Goal: Entertainment & Leisure: Consume media (video, audio)

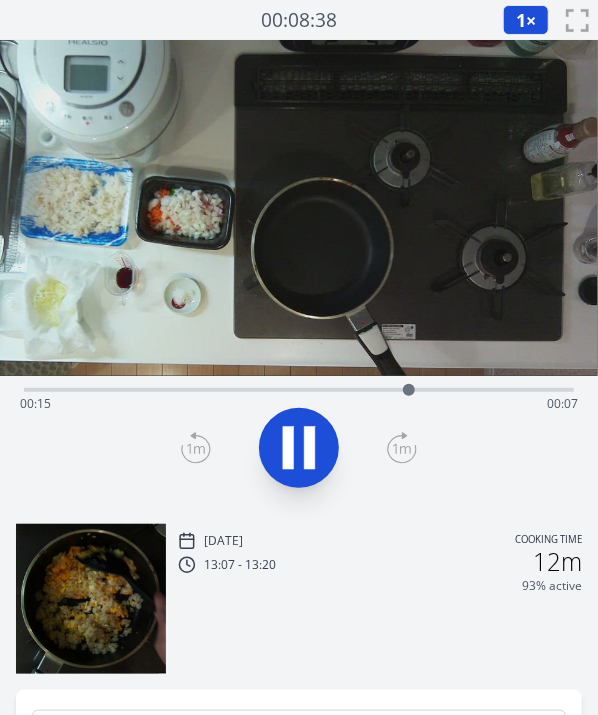
drag, startPoint x: 339, startPoint y: 391, endPoint x: 226, endPoint y: 400, distance: 113.3
click at [226, 400] on div "Time elapsed: 00:15 Time remaining: 00:07" at bounding box center [299, 404] width 558 height 32
drag, startPoint x: 226, startPoint y: 400, endPoint x: 135, endPoint y: 393, distance: 91.3
click at [135, 393] on div "Time elapsed: 00:10 Time remaining: 00:12" at bounding box center [299, 404] width 558 height 32
click at [310, 442] on icon at bounding box center [309, 448] width 11 height 43
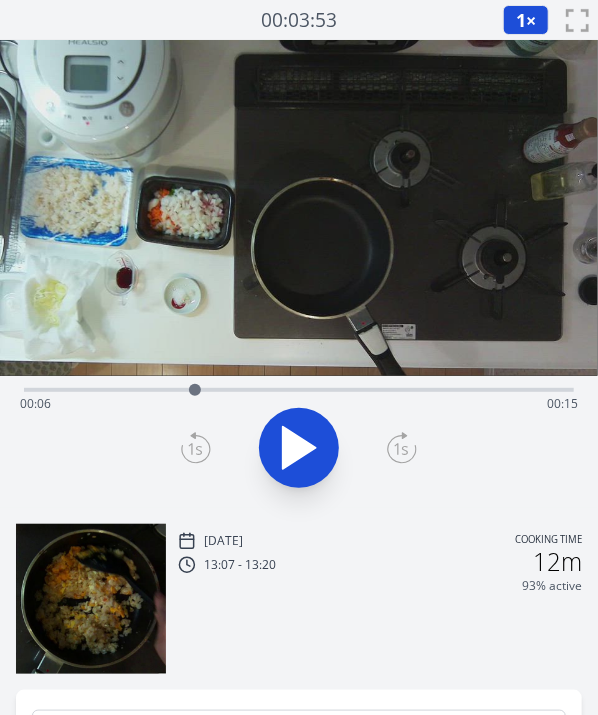
drag, startPoint x: 235, startPoint y: 382, endPoint x: 196, endPoint y: 396, distance: 41.4
click at [196, 396] on div at bounding box center [195, 390] width 30 height 30
click at [285, 439] on icon at bounding box center [299, 448] width 33 height 42
click at [285, 439] on icon at bounding box center [288, 448] width 11 height 43
click at [285, 439] on icon at bounding box center [299, 448] width 33 height 42
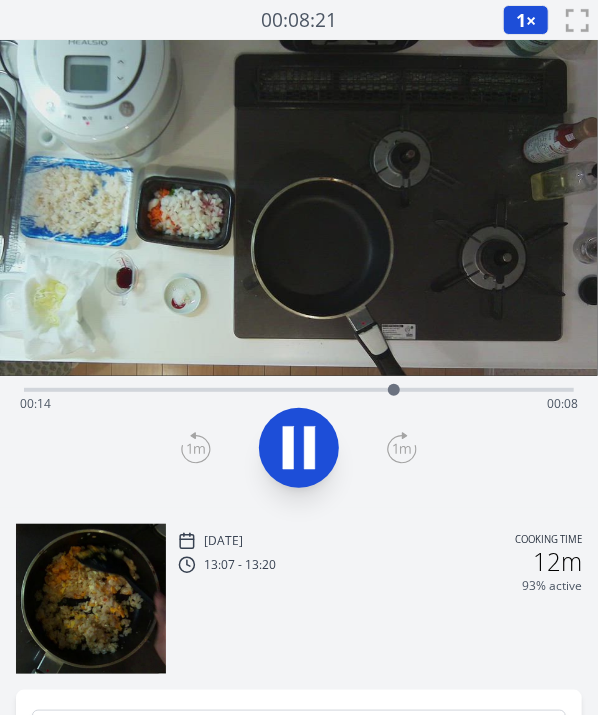
click at [285, 439] on icon at bounding box center [288, 448] width 11 height 43
drag, startPoint x: 395, startPoint y: 390, endPoint x: 334, endPoint y: 405, distance: 62.8
click at [334, 405] on div at bounding box center [335, 390] width 30 height 30
click at [298, 441] on icon at bounding box center [299, 448] width 33 height 42
click at [298, 441] on icon at bounding box center [299, 448] width 56 height 56
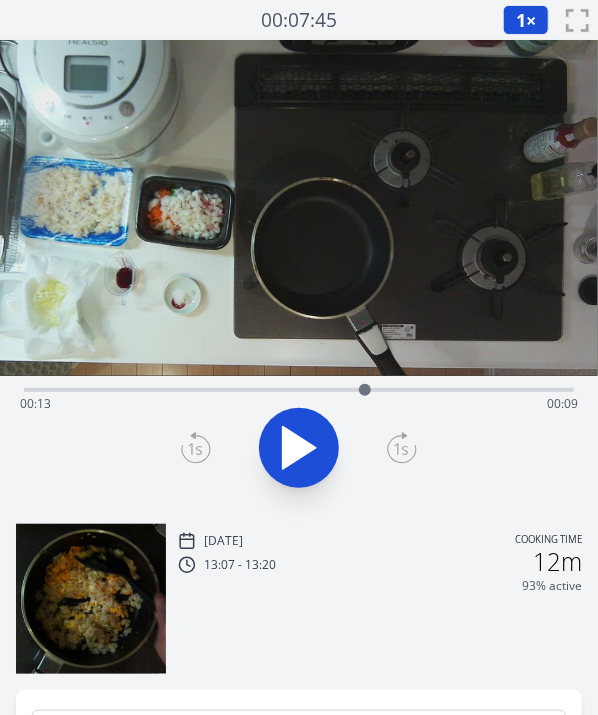
click at [298, 441] on icon at bounding box center [299, 448] width 33 height 42
click at [298, 441] on icon at bounding box center [299, 448] width 56 height 56
drag, startPoint x: 381, startPoint y: 399, endPoint x: 442, endPoint y: 396, distance: 61.1
click at [442, 396] on div at bounding box center [442, 390] width 30 height 30
drag, startPoint x: 442, startPoint y: 396, endPoint x: 372, endPoint y: 405, distance: 70.6
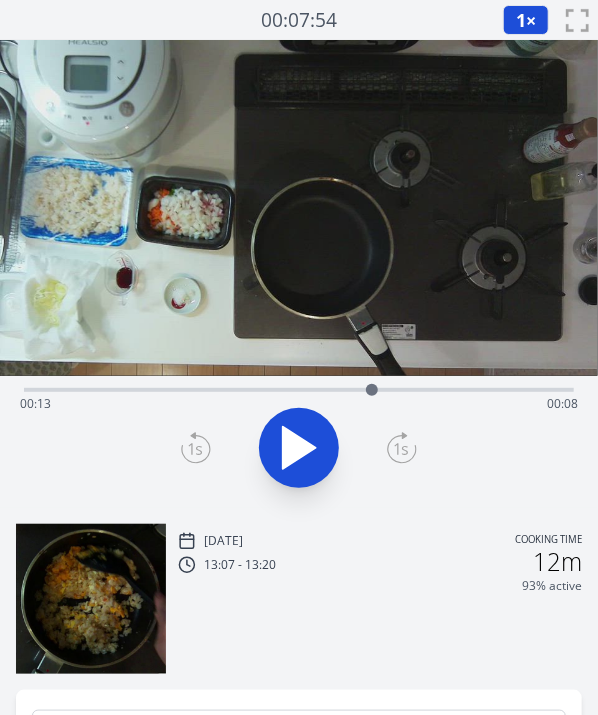
click at [372, 405] on div at bounding box center [372, 390] width 30 height 30
click at [287, 421] on icon at bounding box center [299, 448] width 56 height 56
drag, startPoint x: 385, startPoint y: 391, endPoint x: 500, endPoint y: 395, distance: 115.1
click at [500, 395] on div at bounding box center [500, 390] width 12 height 12
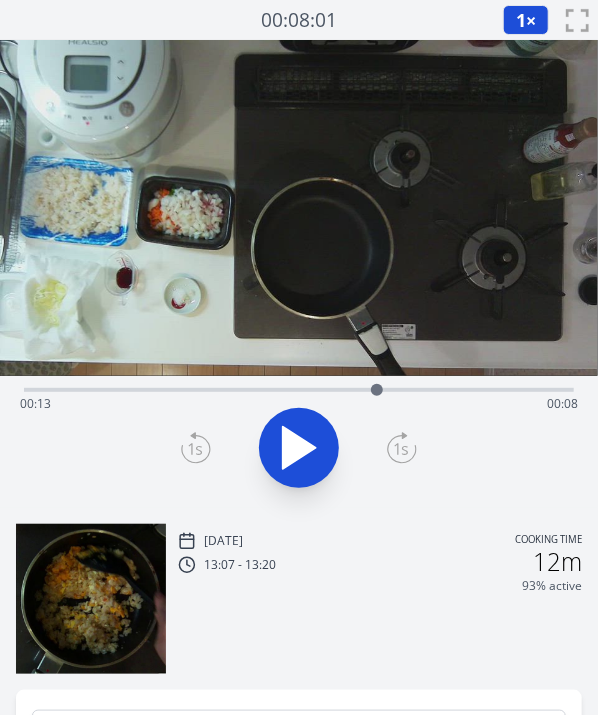
drag, startPoint x: 500, startPoint y: 390, endPoint x: 377, endPoint y: 394, distance: 123.1
click at [377, 394] on div at bounding box center [377, 390] width 12 height 12
click at [371, 395] on div at bounding box center [371, 390] width 12 height 12
click at [428, 377] on div "Time elapsed: 00:13 Time remaining: 00:09" at bounding box center [299, 388] width 550 height 24
click at [460, 397] on div "Time elapsed: 00:15 Time remaining: 00:06" at bounding box center [299, 404] width 558 height 32
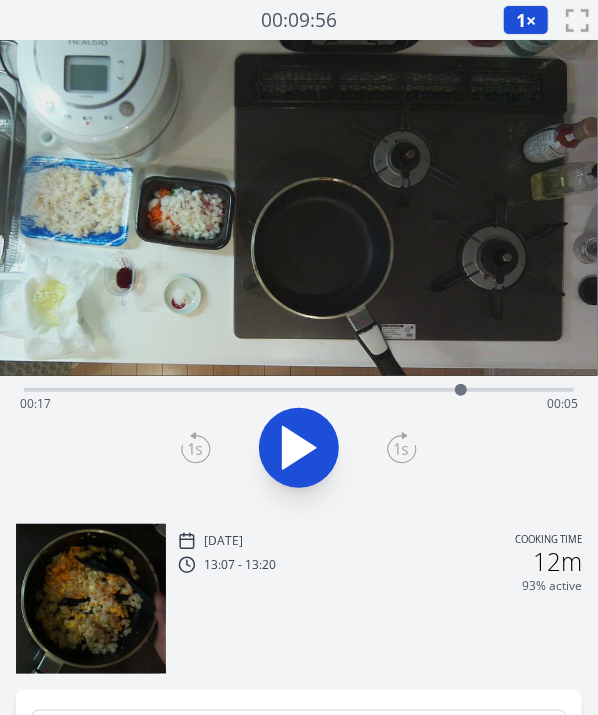
click at [461, 397] on div at bounding box center [461, 390] width 30 height 30
drag, startPoint x: 461, startPoint y: 397, endPoint x: 475, endPoint y: 396, distance: 14.0
click at [475, 396] on div at bounding box center [475, 390] width 30 height 30
drag, startPoint x: 479, startPoint y: 392, endPoint x: 466, endPoint y: 405, distance: 18.4
click at [466, 405] on div at bounding box center [463, 390] width 30 height 30
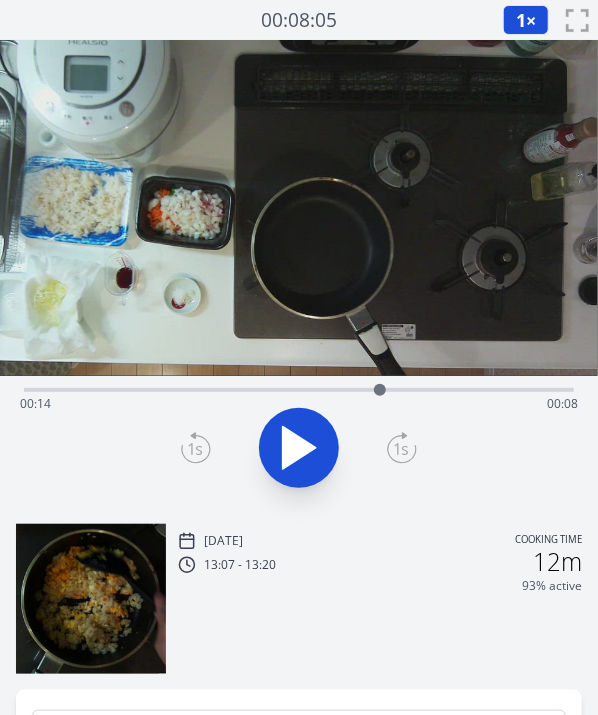
drag, startPoint x: 459, startPoint y: 392, endPoint x: 392, endPoint y: 402, distance: 67.7
click at [392, 402] on div at bounding box center [380, 390] width 30 height 30
drag, startPoint x: 372, startPoint y: 389, endPoint x: 353, endPoint y: 392, distance: 19.2
click at [353, 392] on div "Time elapsed: 00:14 Time remaining: 00:08" at bounding box center [299, 404] width 558 height 32
drag, startPoint x: 353, startPoint y: 392, endPoint x: 367, endPoint y: 392, distance: 14.0
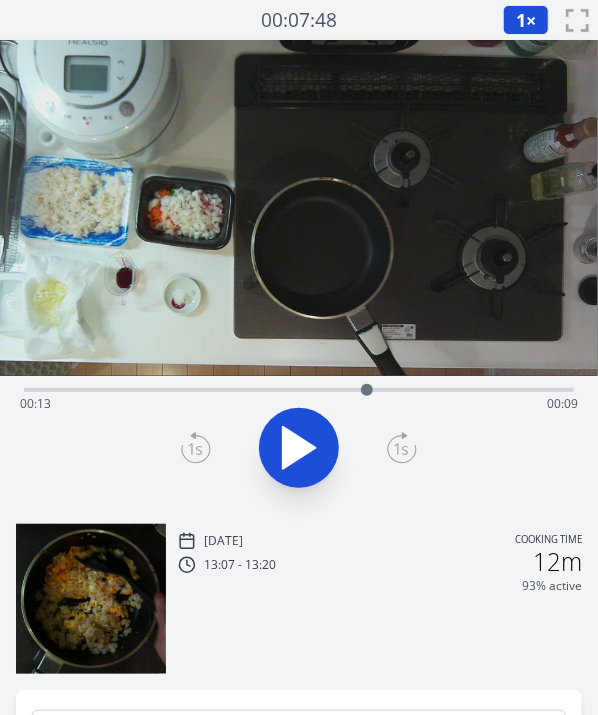
click at [367, 392] on div at bounding box center [367, 390] width 12 height 12
click at [371, 392] on div at bounding box center [371, 390] width 12 height 12
drag, startPoint x: 371, startPoint y: 392, endPoint x: 386, endPoint y: 393, distance: 15.0
click at [386, 393] on div at bounding box center [386, 390] width 12 height 12
click at [395, 394] on div at bounding box center [395, 390] width 12 height 12
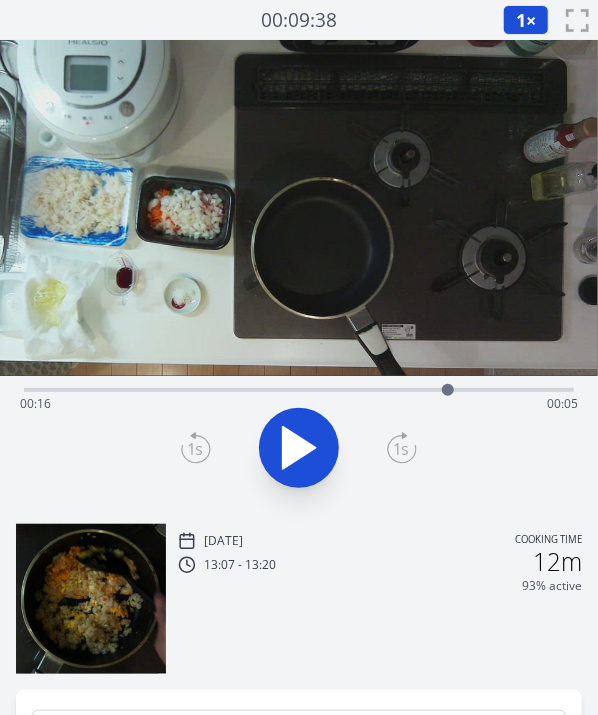
drag, startPoint x: 395, startPoint y: 387, endPoint x: 465, endPoint y: 390, distance: 70.1
click at [454, 390] on div at bounding box center [448, 390] width 12 height 12
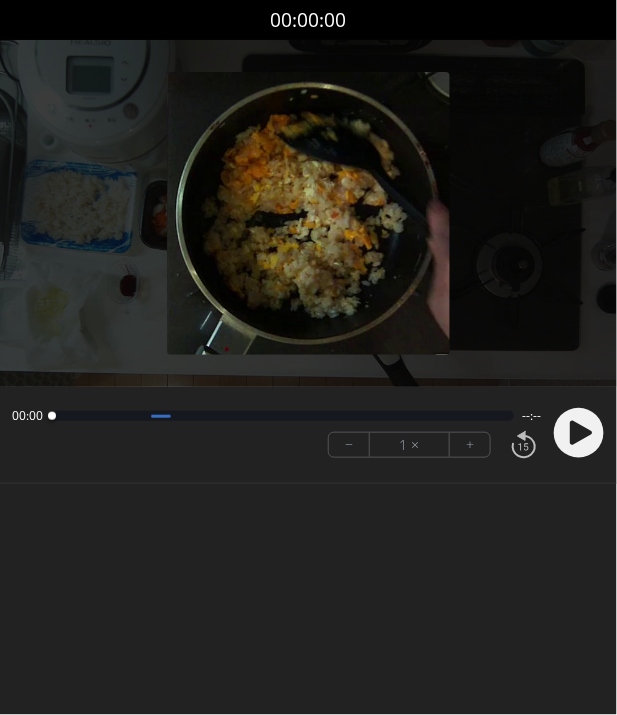
click at [585, 435] on icon at bounding box center [581, 433] width 22 height 24
click at [465, 440] on button "+" at bounding box center [470, 445] width 40 height 24
click at [470, 440] on button "+" at bounding box center [470, 445] width 40 height 24
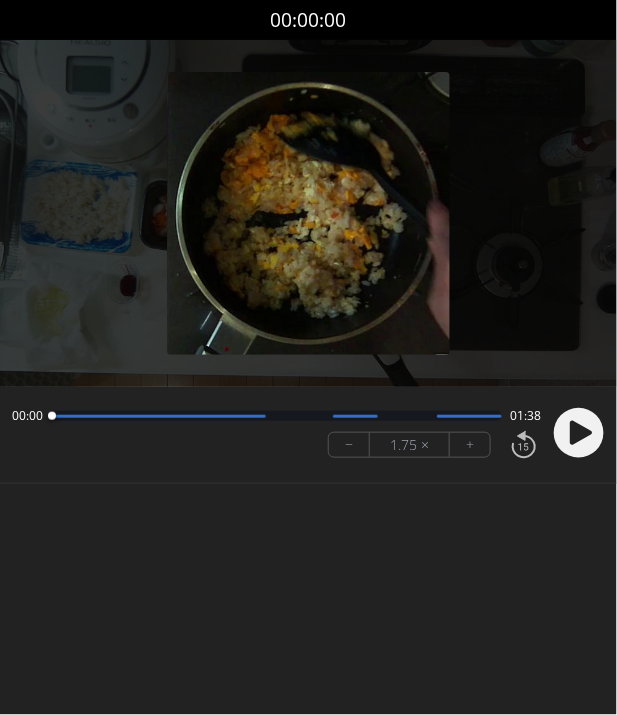
click at [596, 417] on circle at bounding box center [579, 433] width 50 height 50
click at [579, 427] on icon at bounding box center [581, 433] width 22 height 24
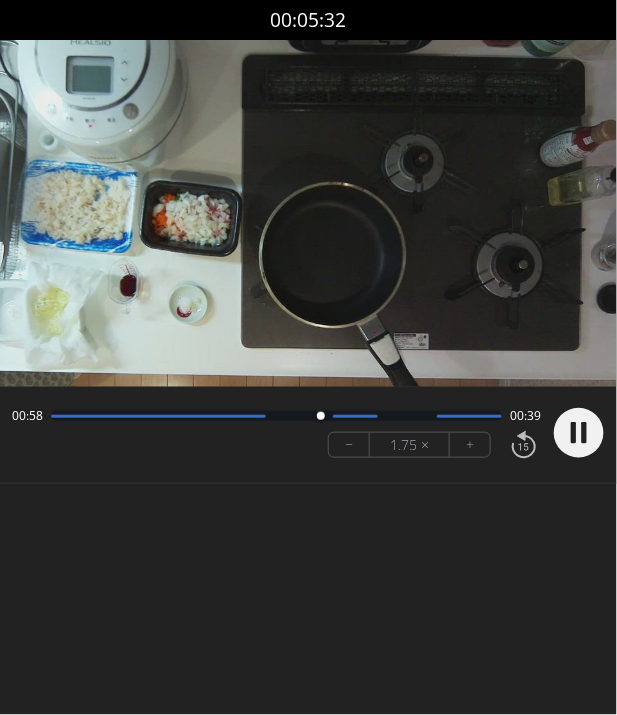
click at [410, 531] on body "Discard Recording? You will not be able to recover this once discarded. Cancel …" at bounding box center [308, 357] width 617 height 715
click at [568, 438] on circle at bounding box center [579, 433] width 50 height 50
drag, startPoint x: 465, startPoint y: 416, endPoint x: 443, endPoint y: 437, distance: 30.4
click at [443, 437] on div "01:24 00:13 − 1.75 × +" at bounding box center [272, 433] width 537 height 68
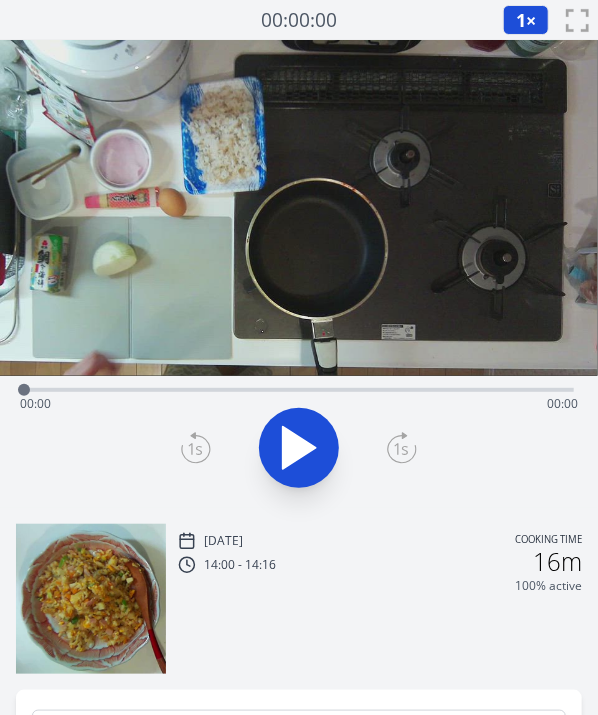
click at [297, 459] on icon at bounding box center [299, 448] width 33 height 42
drag, startPoint x: 175, startPoint y: 392, endPoint x: 221, endPoint y: 407, distance: 48.4
click at [221, 392] on div "Time elapsed: 00:09 Time remaining: 00:24" at bounding box center [299, 390] width 550 height 4
click at [527, 22] on button "1 ×" at bounding box center [526, 20] width 46 height 30
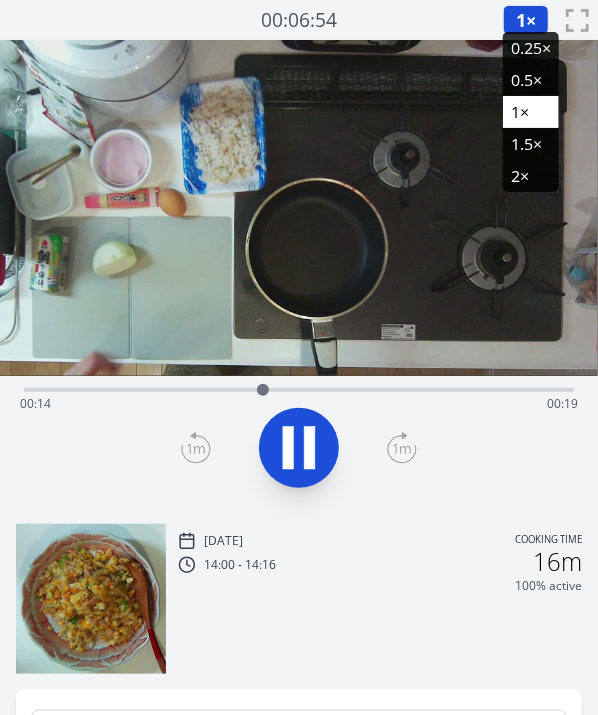
click at [516, 171] on li "2×" at bounding box center [531, 176] width 56 height 32
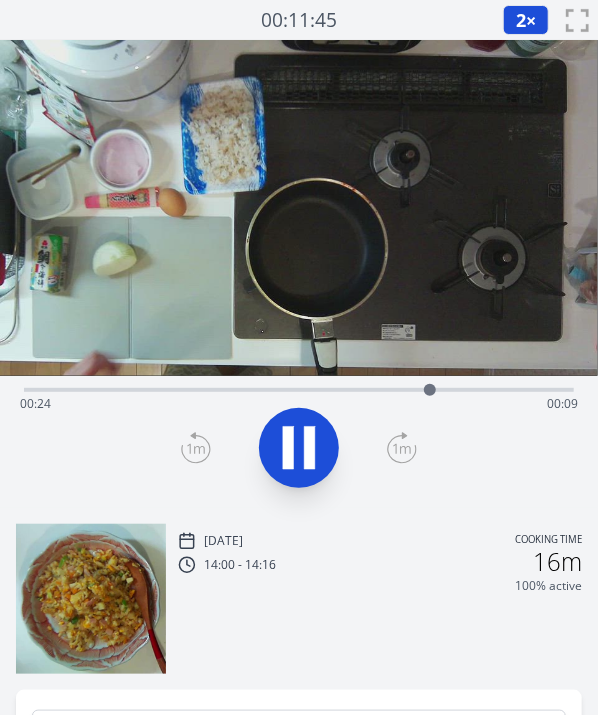
click at [283, 457] on icon at bounding box center [288, 448] width 11 height 43
drag, startPoint x: 430, startPoint y: 395, endPoint x: 382, endPoint y: 402, distance: 48.5
click at [382, 402] on div at bounding box center [381, 390] width 30 height 30
click at [378, 402] on div at bounding box center [378, 390] width 30 height 30
drag, startPoint x: 389, startPoint y: 394, endPoint x: 440, endPoint y: 390, distance: 51.2
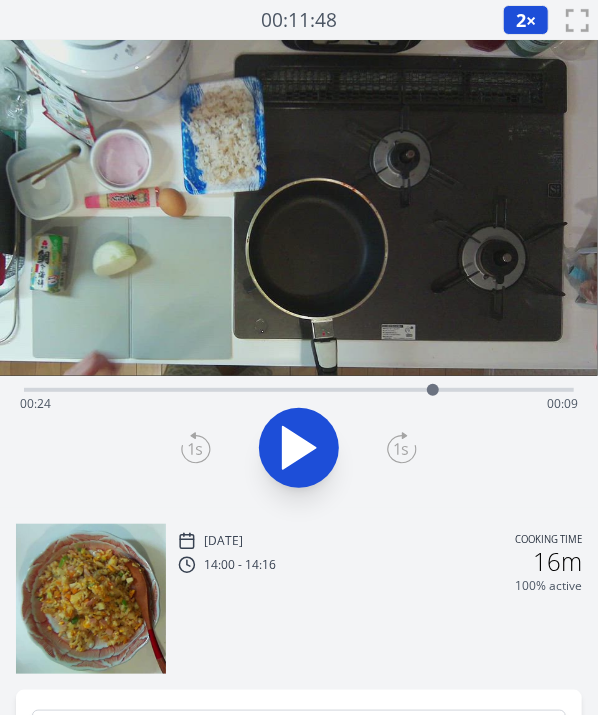
click at [440, 390] on div at bounding box center [433, 390] width 30 height 30
drag, startPoint x: 451, startPoint y: 388, endPoint x: 461, endPoint y: 392, distance: 10.8
click at [461, 392] on div at bounding box center [461, 390] width 30 height 30
click at [480, 393] on div at bounding box center [480, 390] width 30 height 30
